Goal: Transaction & Acquisition: Purchase product/service

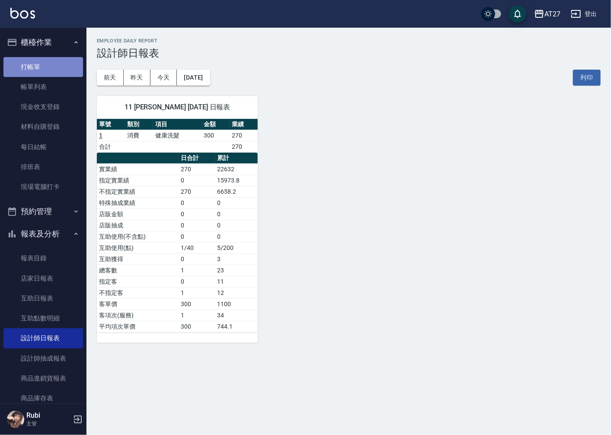
click at [45, 59] on link "打帳單" at bounding box center [43, 67] width 80 height 20
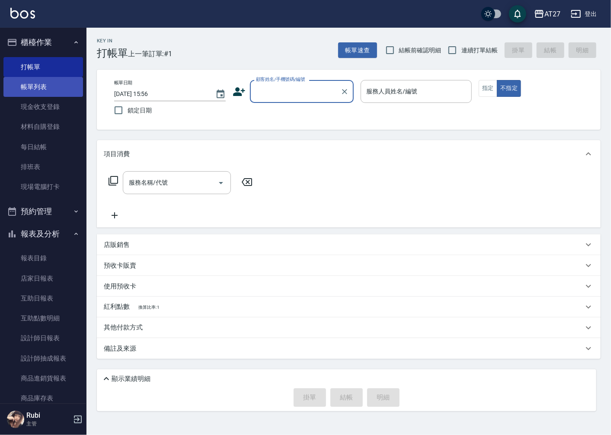
click at [50, 84] on link "帳單列表" at bounding box center [43, 87] width 80 height 20
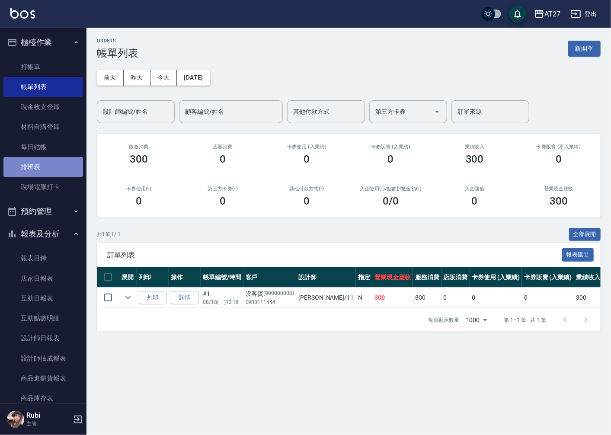
click at [57, 171] on link "排班表" at bounding box center [43, 167] width 80 height 20
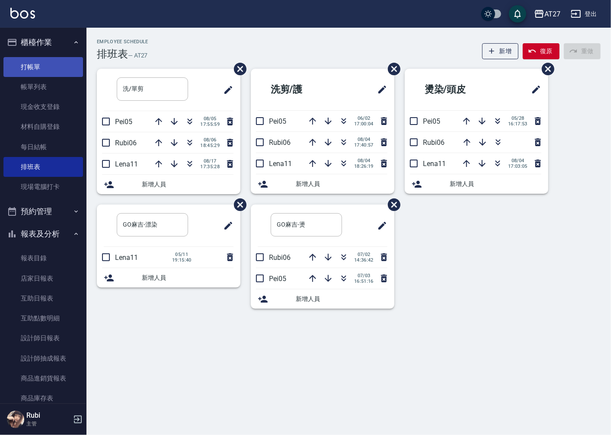
click at [36, 62] on link "打帳單" at bounding box center [43, 67] width 80 height 20
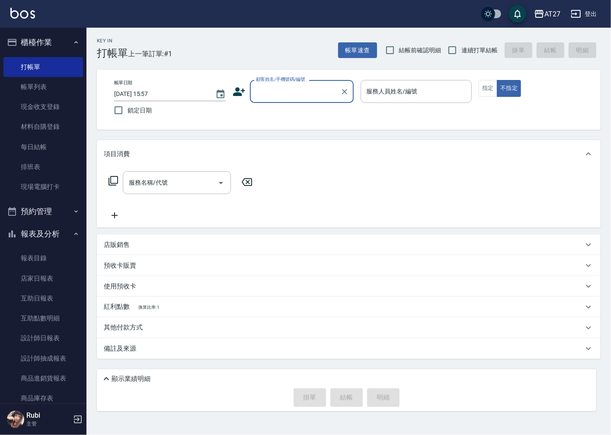
click at [313, 96] on input "顧客姓名/手機號碼/編號" at bounding box center [295, 91] width 83 height 15
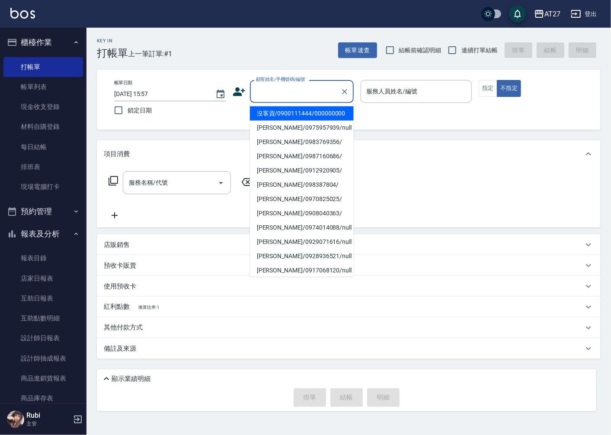
click at [313, 118] on li "沒客資/0900111444/000000000" at bounding box center [302, 113] width 104 height 14
type input "沒客資/0900111444/000000000"
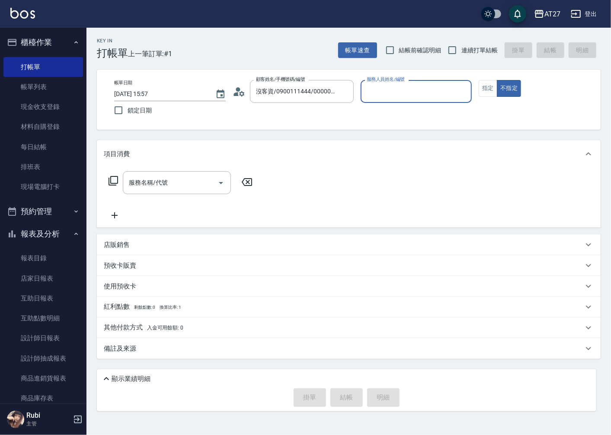
click at [381, 96] on input "服務人員姓名/編號" at bounding box center [417, 91] width 104 height 15
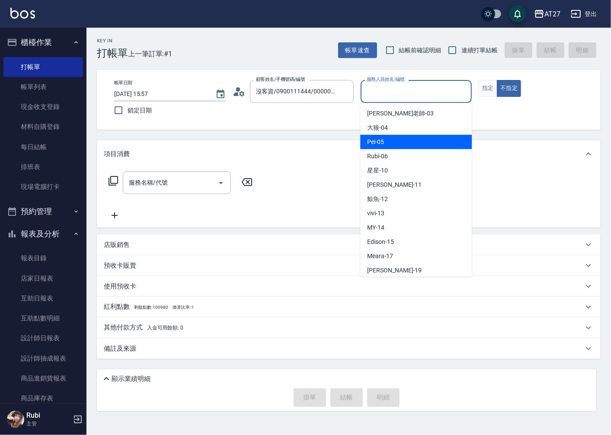
click at [407, 145] on div "Pei -05" at bounding box center [416, 142] width 112 height 14
type input "Pei-05"
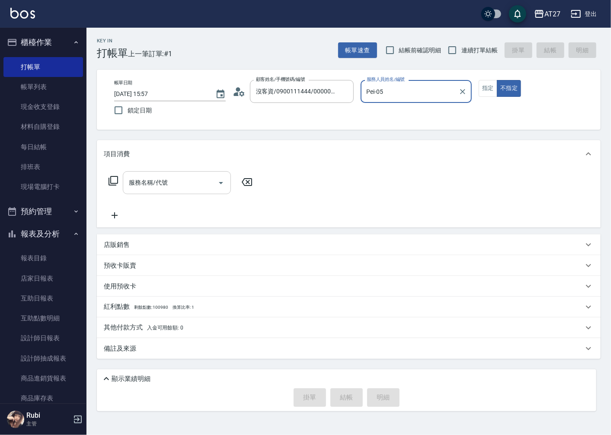
click at [182, 180] on input "服務名稱/代號" at bounding box center [170, 182] width 87 height 15
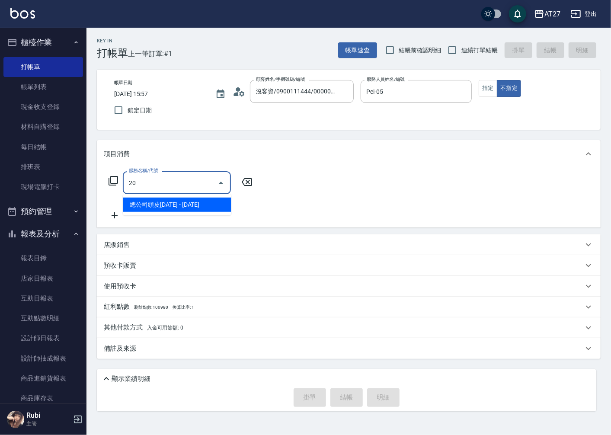
type input "203"
type input "20"
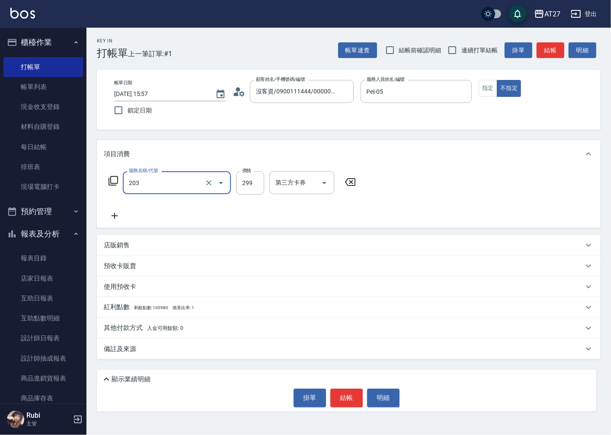
type input "健康洗髮(203)"
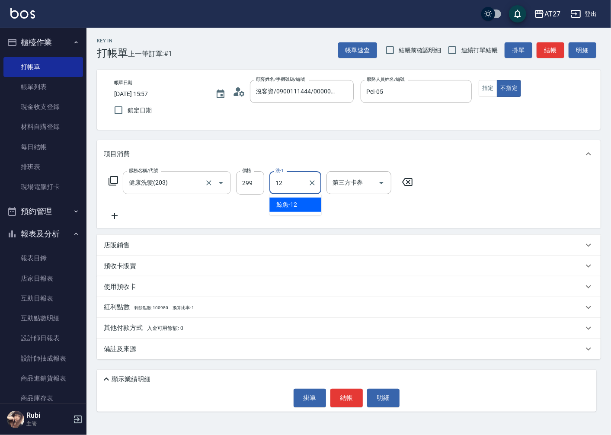
type input "鯨魚-12"
click at [471, 48] on span "連續打單結帳" at bounding box center [479, 50] width 36 height 9
click at [461, 48] on input "連續打單結帳" at bounding box center [452, 50] width 18 height 18
checkbox input "true"
click at [353, 397] on button "結帳" at bounding box center [346, 398] width 32 height 18
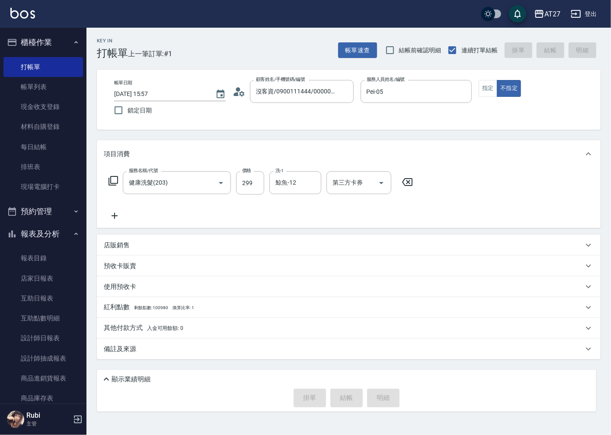
type input "0"
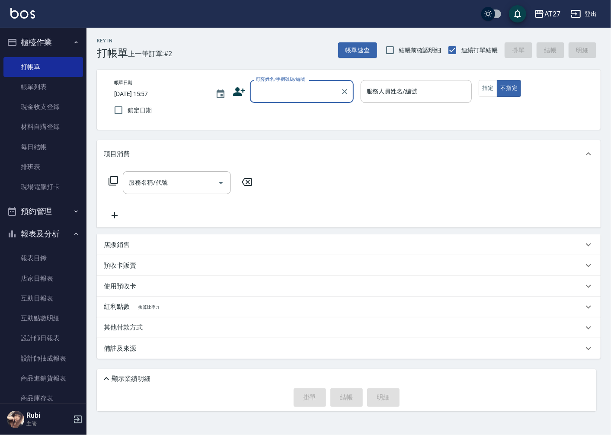
click at [303, 95] on input "顧客姓名/手機號碼/編號" at bounding box center [295, 91] width 83 height 15
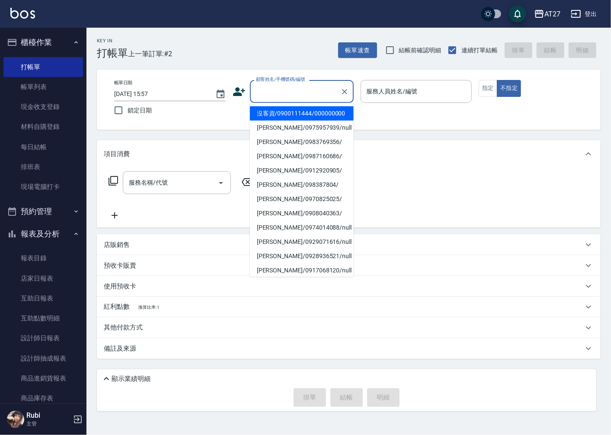
click at [304, 121] on li "沒客資/0900111444/000000000" at bounding box center [302, 113] width 104 height 14
type input "沒客資/0900111444/000000000"
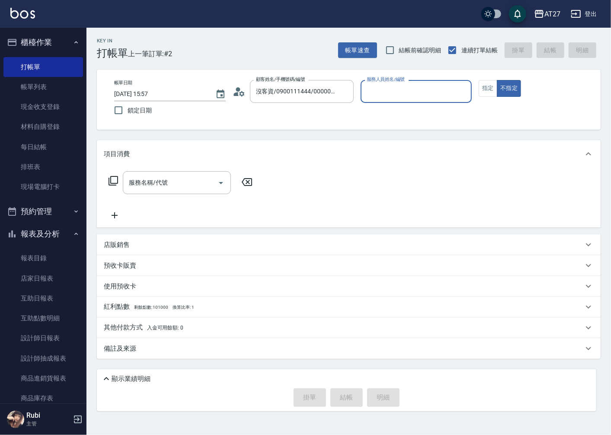
click at [429, 85] on input "服務人員姓名/編號" at bounding box center [417, 91] width 104 height 15
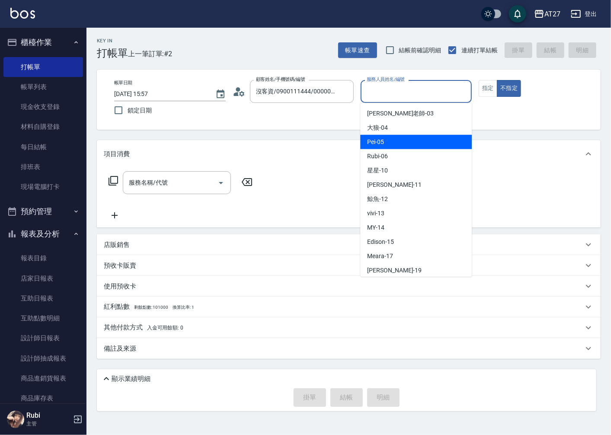
click at [413, 146] on div "Pei -05" at bounding box center [416, 142] width 112 height 14
type input "Pei-05"
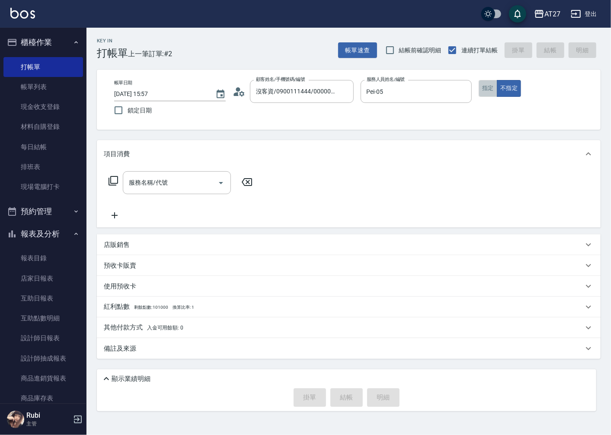
click at [482, 88] on button "指定" at bounding box center [488, 88] width 19 height 17
click at [167, 187] on input "服務名稱/代號" at bounding box center [170, 182] width 87 height 15
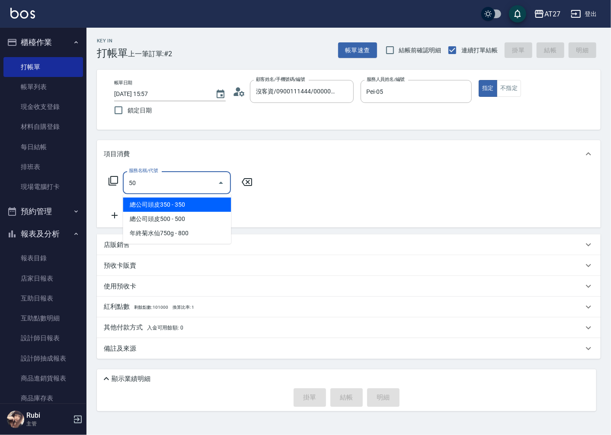
type input "501"
type input "100"
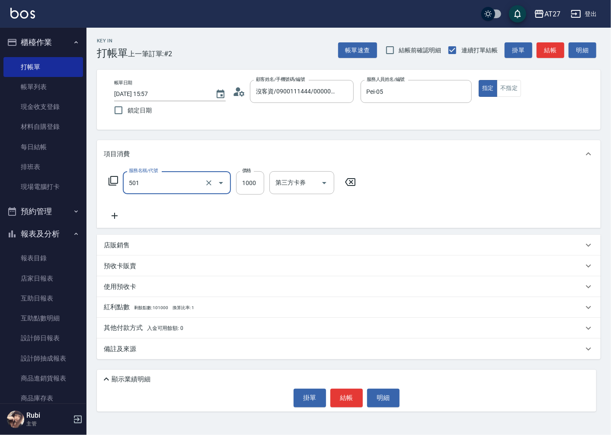
type input "染髮(501)"
type input "1"
type input "0"
type input "150"
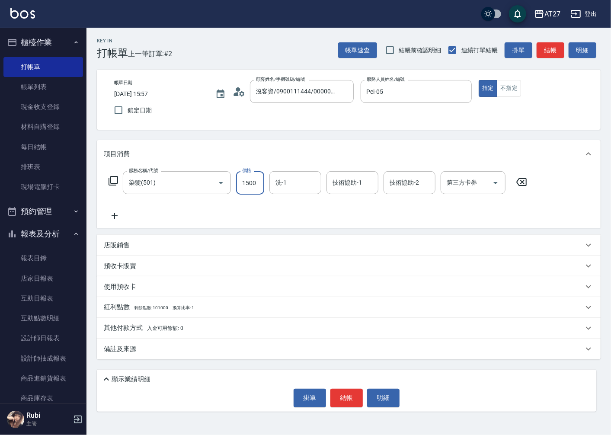
type input "1500"
click at [117, 218] on icon at bounding box center [115, 216] width 22 height 10
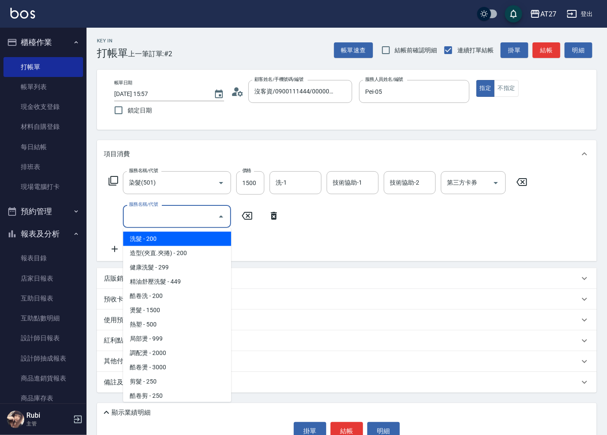
click at [165, 220] on input "服務名稱/代號" at bounding box center [170, 216] width 87 height 15
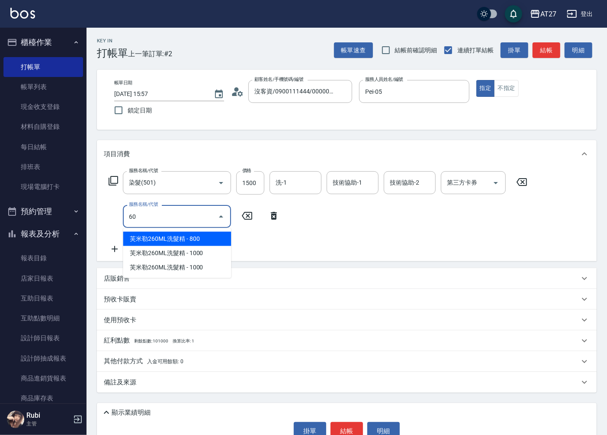
type input "601"
type input "180"
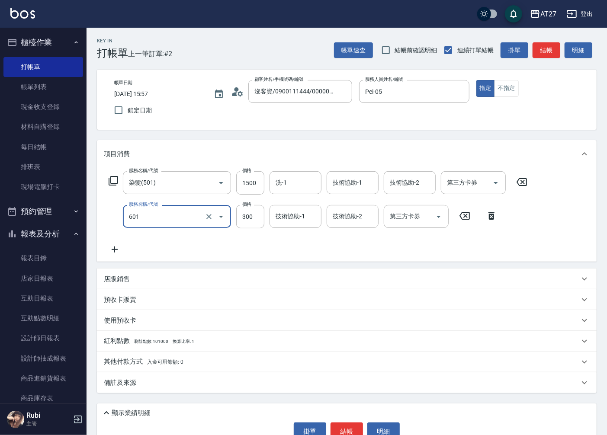
type input "自備護髮(601)"
type input "5"
type input "150"
type input "500"
type input "200"
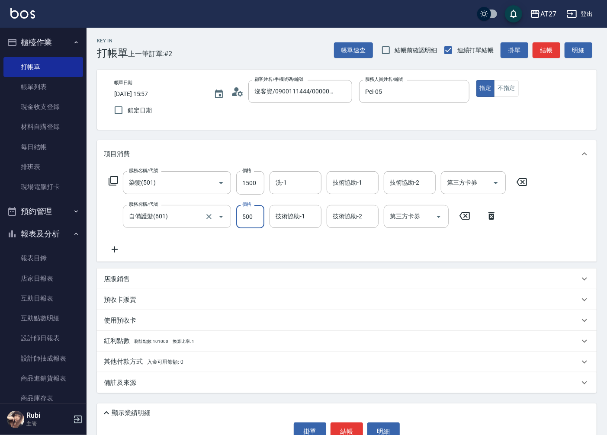
type input "500"
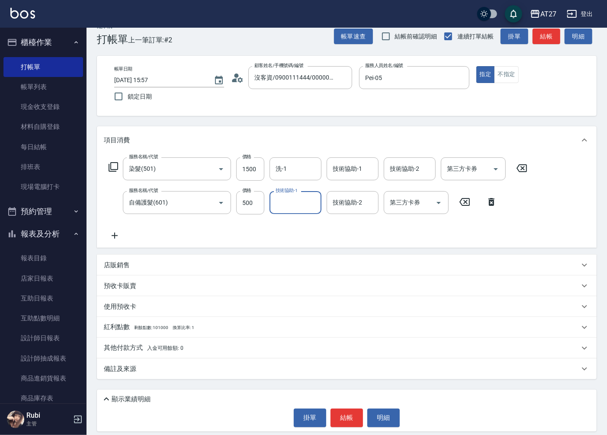
scroll to position [20, 0]
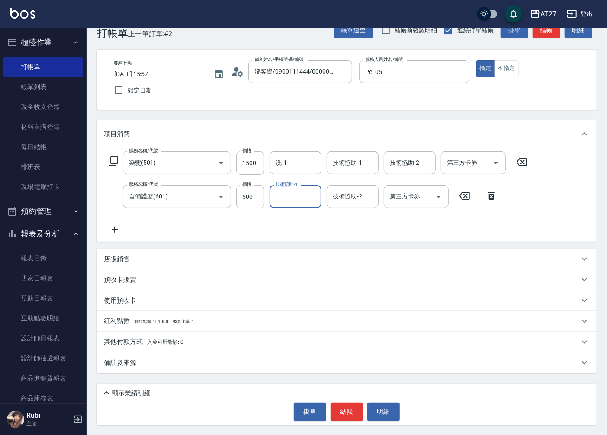
click at [352, 414] on button "結帳" at bounding box center [346, 412] width 32 height 18
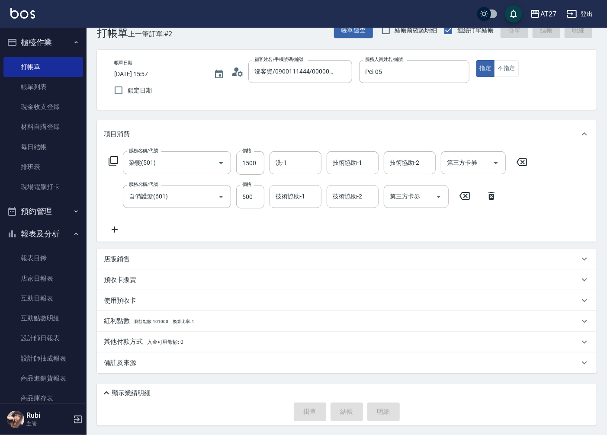
type input "[DATE] 15:58"
type input "0"
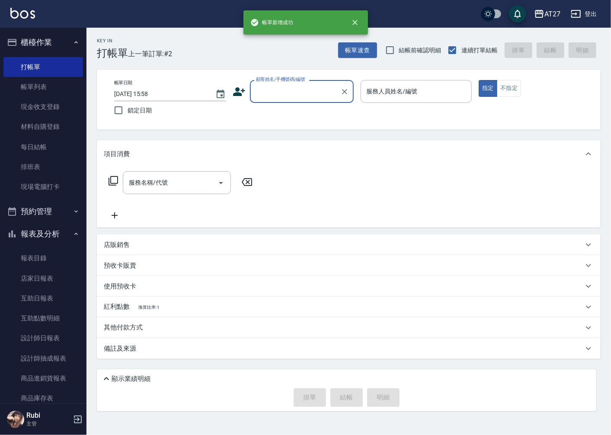
scroll to position [0, 0]
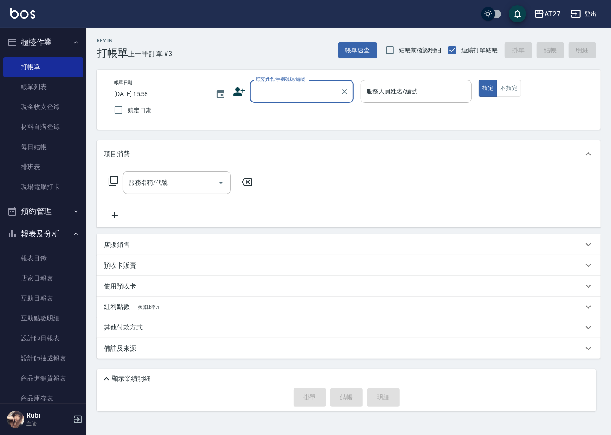
click at [280, 90] on input "顧客姓名/手機號碼/編號" at bounding box center [295, 91] width 83 height 15
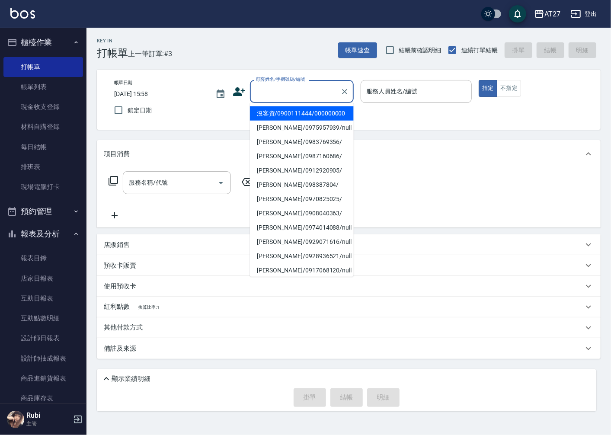
click at [305, 115] on li "沒客資/0900111444/000000000" at bounding box center [302, 113] width 104 height 14
type input "沒客資/0900111444/000000000"
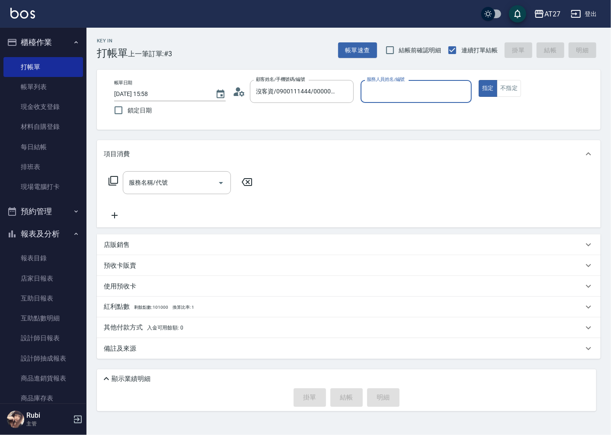
click at [390, 94] on input "服務人員姓名/編號" at bounding box center [417, 91] width 104 height 15
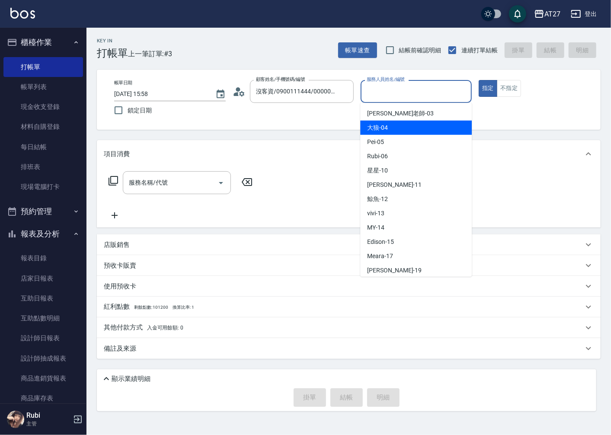
click at [415, 131] on div "大狼 -04" at bounding box center [416, 128] width 112 height 14
type input "大狼-04"
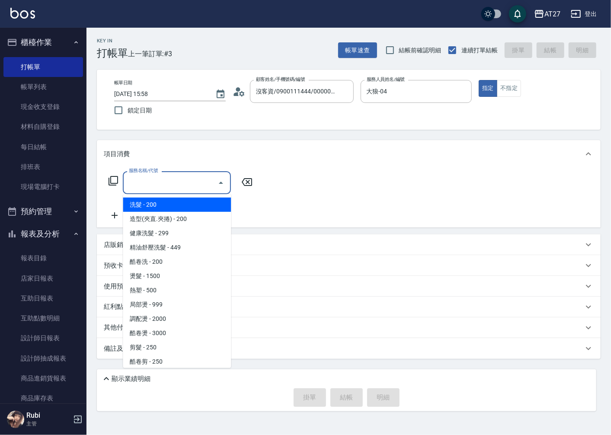
click at [176, 189] on input "服務名稱/代號" at bounding box center [170, 182] width 87 height 15
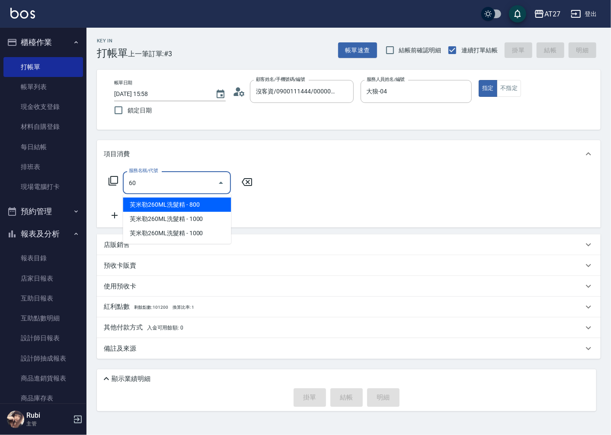
type input "601"
type input "30"
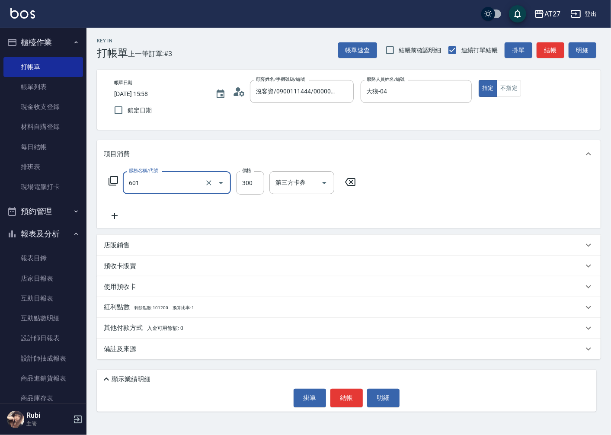
type input "自備護髮(601)"
type input "5"
type input "0"
type input "50"
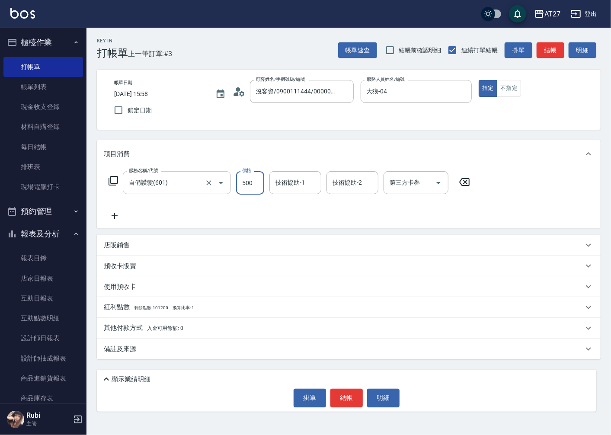
type input "500"
click at [109, 218] on icon at bounding box center [115, 216] width 22 height 10
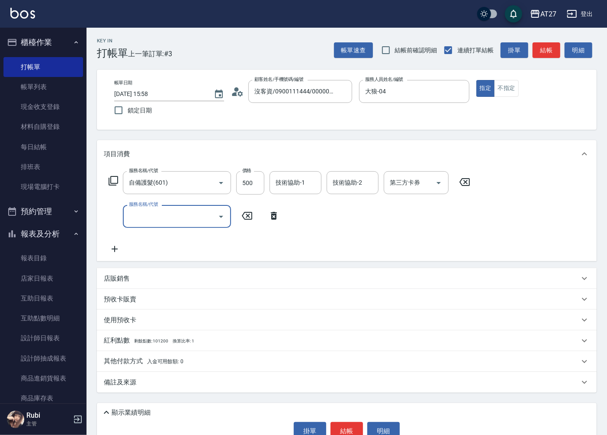
click at [145, 221] on input "服務名稱/代號" at bounding box center [170, 216] width 87 height 15
type input "1005"
type input "110"
type input "毛囊淨化洗髮(1005)"
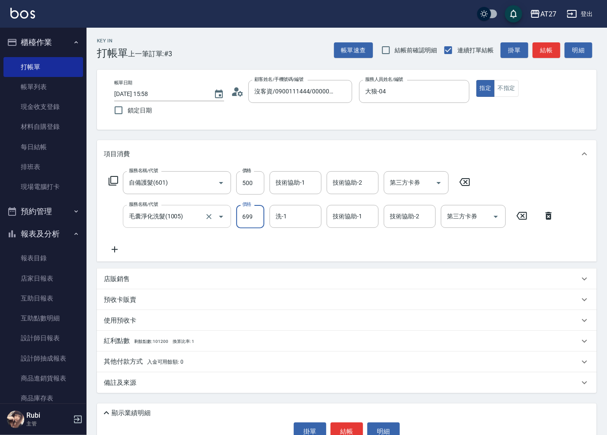
type input "7"
type input "50"
type input "700"
type input "120"
type input "700"
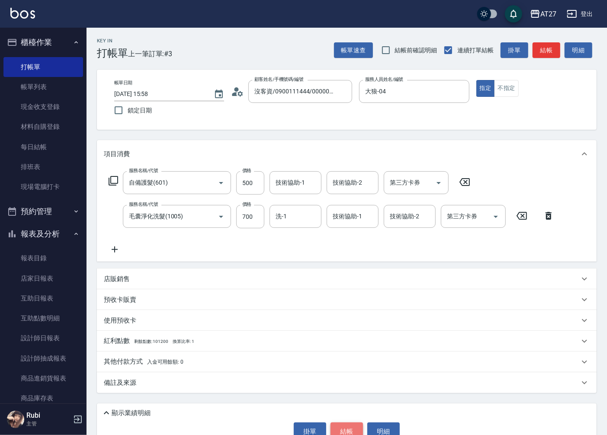
click at [344, 423] on button "結帳" at bounding box center [346, 432] width 32 height 18
type input "[DATE] 15:59"
type input "0"
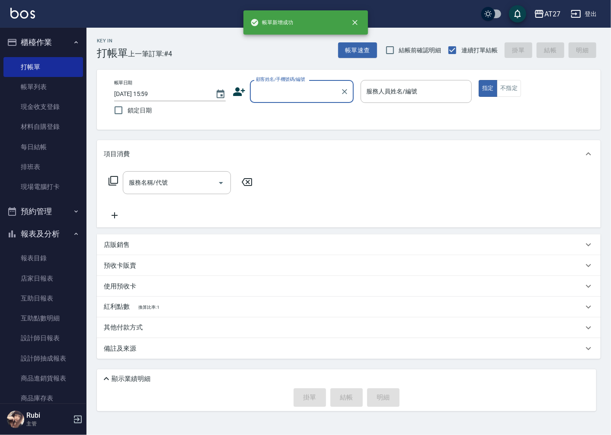
click at [326, 93] on input "顧客姓名/手機號碼/編號" at bounding box center [295, 91] width 83 height 15
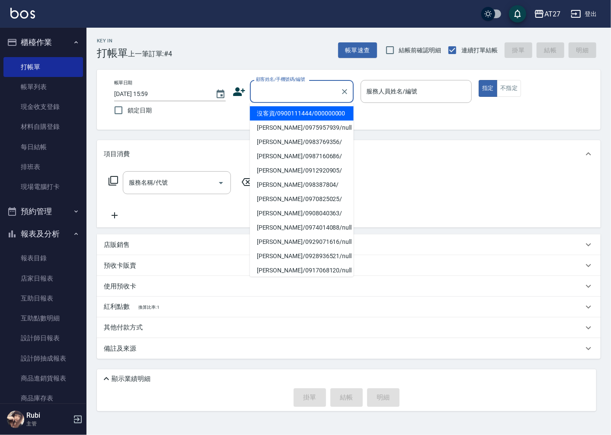
click at [312, 116] on li "沒客資/0900111444/000000000" at bounding box center [302, 113] width 104 height 14
type input "沒客資/0900111444/000000000"
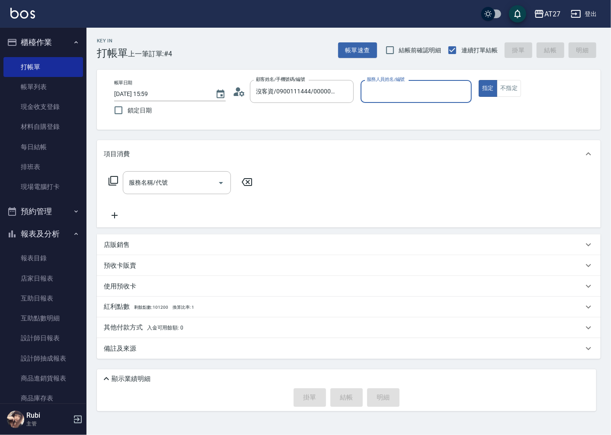
click at [393, 93] on input "服務人員姓名/編號" at bounding box center [417, 91] width 104 height 15
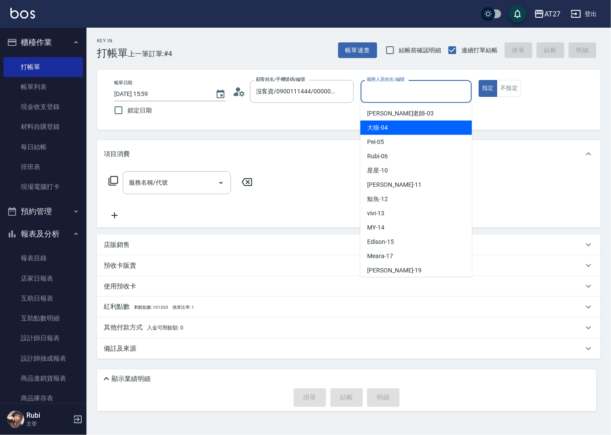
click at [411, 131] on div "大狼 -04" at bounding box center [416, 128] width 112 height 14
type input "大狼-04"
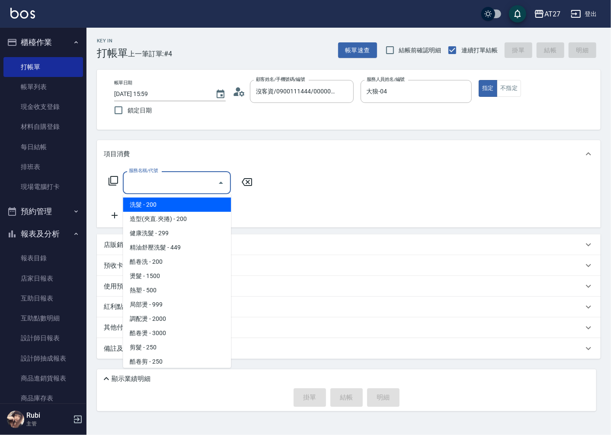
click at [189, 186] on input "服務名稱/代號" at bounding box center [170, 182] width 87 height 15
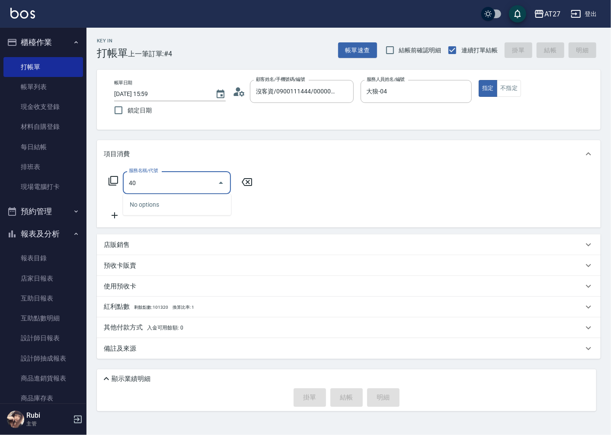
type input "401"
type input "20"
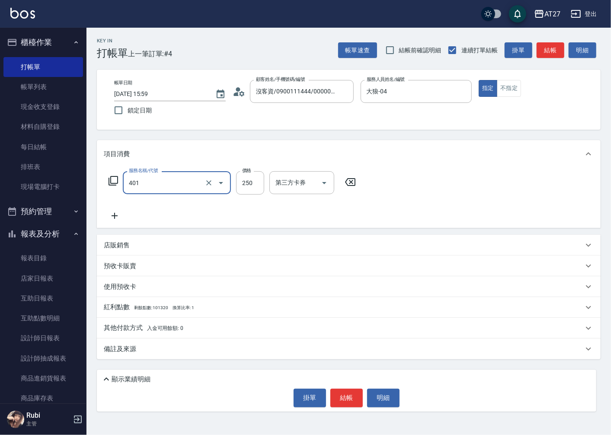
type input "剪髮(401)"
type input "4"
type input "0"
type input "40"
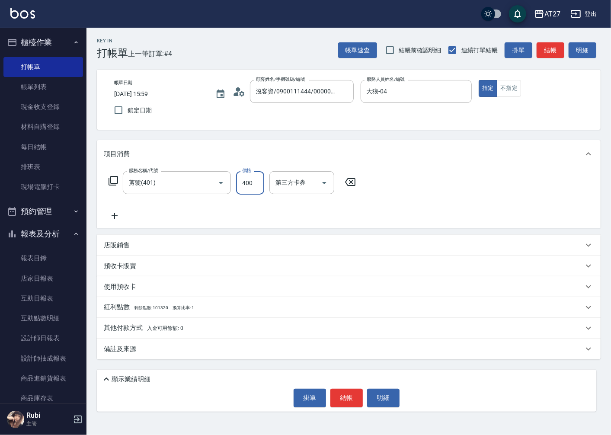
type input "400"
click at [351, 401] on button "結帳" at bounding box center [346, 398] width 32 height 18
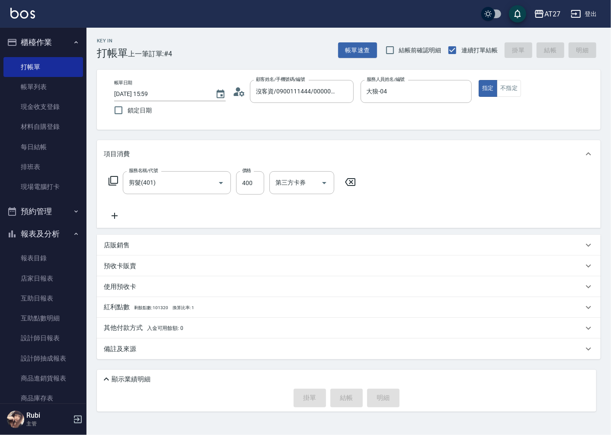
type input "0"
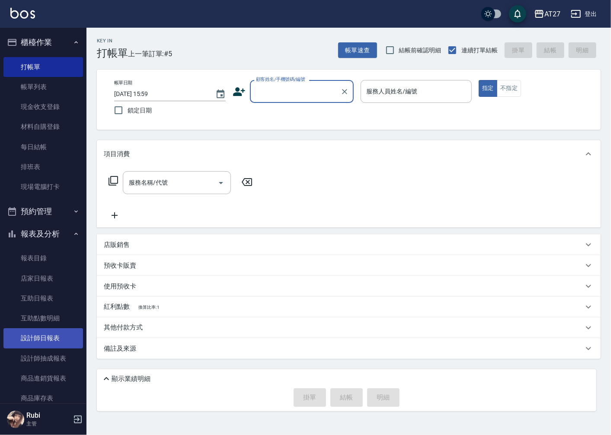
click at [65, 345] on link "設計師日報表" at bounding box center [43, 338] width 80 height 20
